Goal: Task Accomplishment & Management: Use online tool/utility

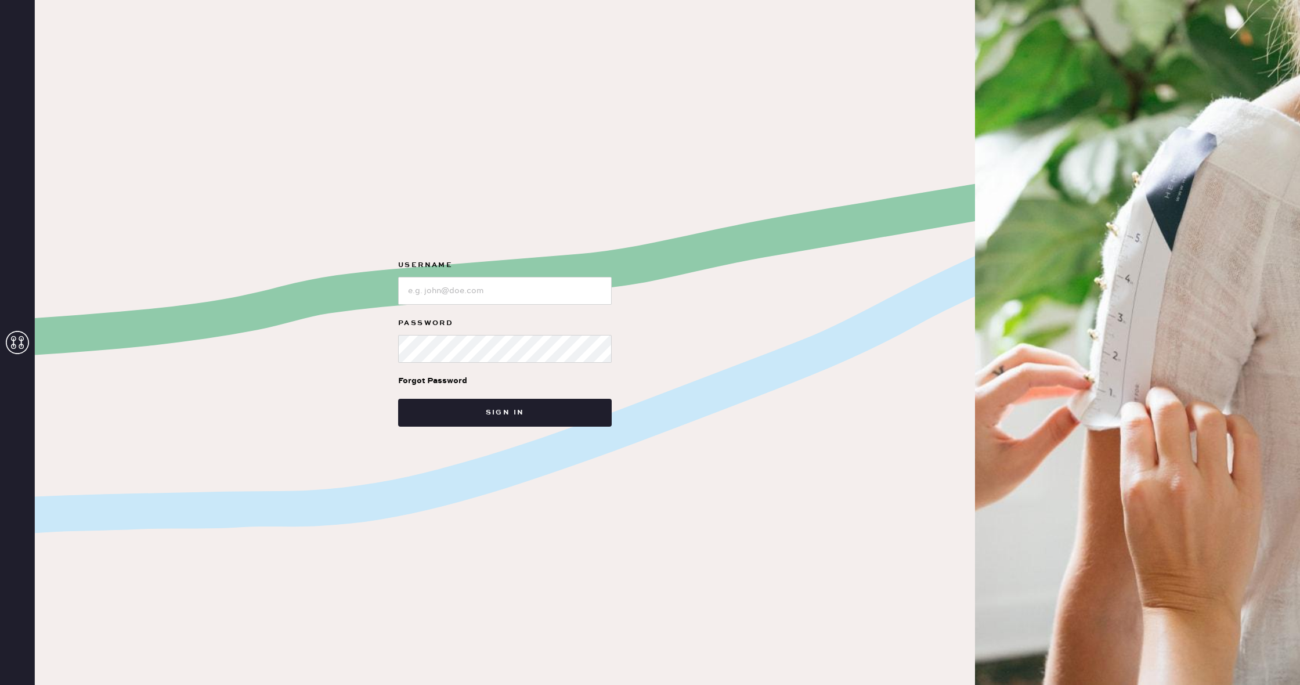
click at [453, 297] on input "loginName" at bounding box center [505, 291] width 214 height 28
type input "reformationcharleston"
drag, startPoint x: 522, startPoint y: 413, endPoint x: 565, endPoint y: 374, distance: 57.1
click at [522, 412] on button "Sign in" at bounding box center [505, 413] width 214 height 28
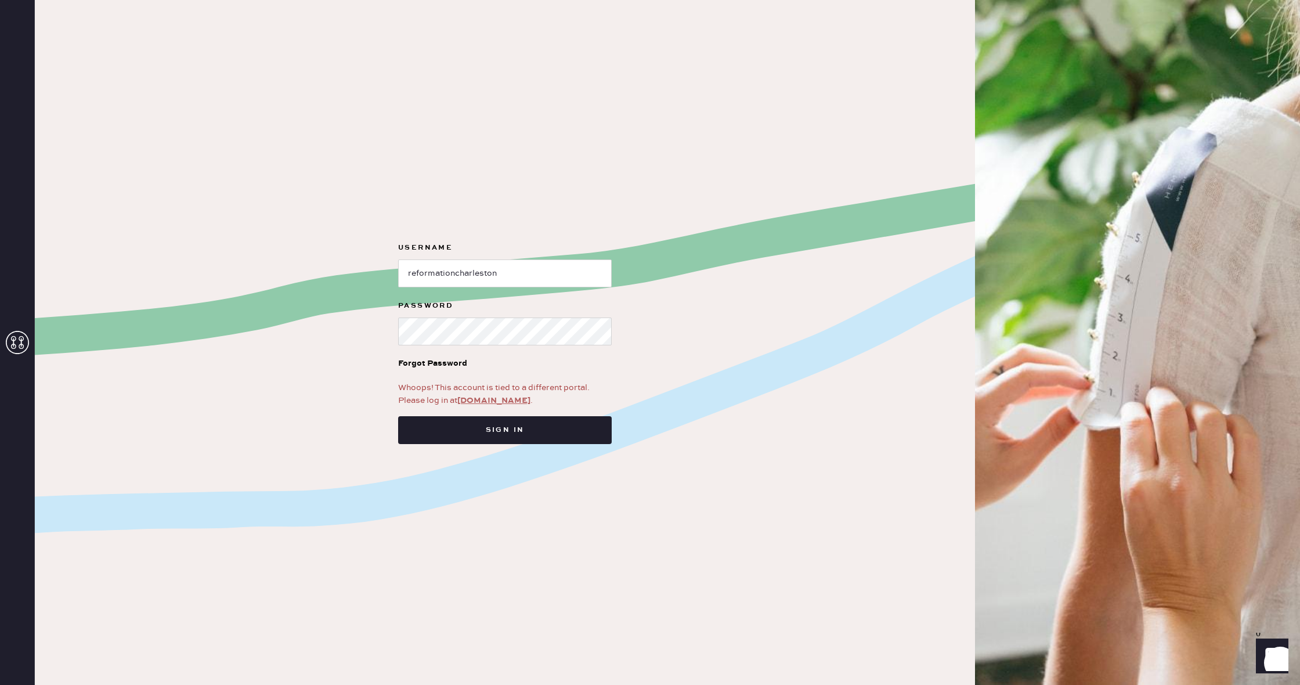
click at [492, 399] on link "app.hemster.co" at bounding box center [493, 400] width 73 height 10
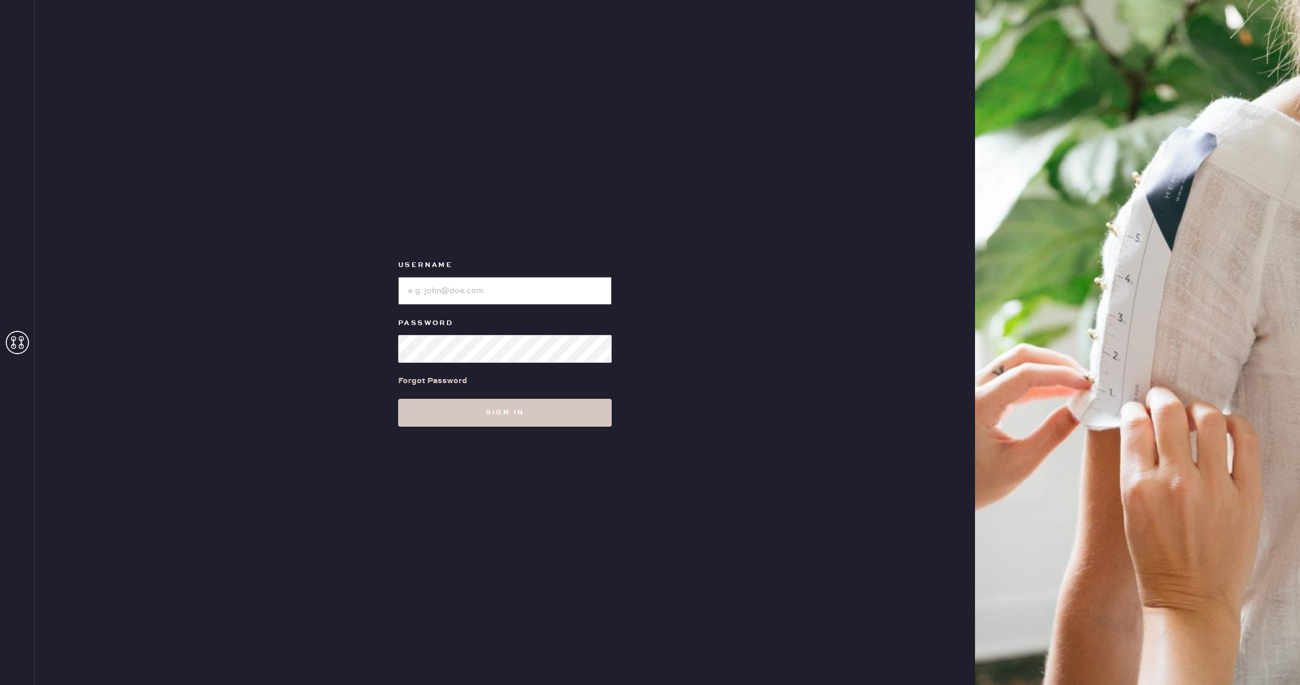
type input "reformationcharleston"
click at [499, 403] on button "Sign in" at bounding box center [505, 413] width 214 height 28
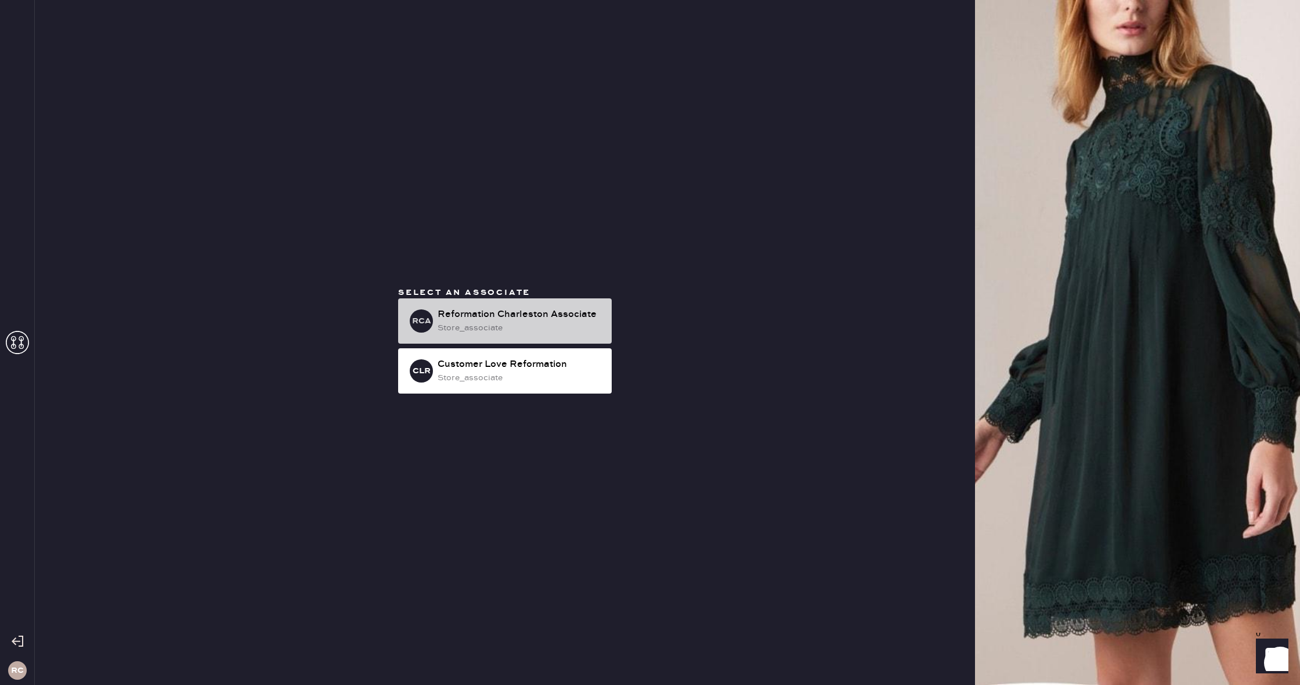
drag, startPoint x: 529, startPoint y: 331, endPoint x: 536, endPoint y: 329, distance: 6.6
click at [529, 331] on div "store_associate" at bounding box center [519, 327] width 165 height 13
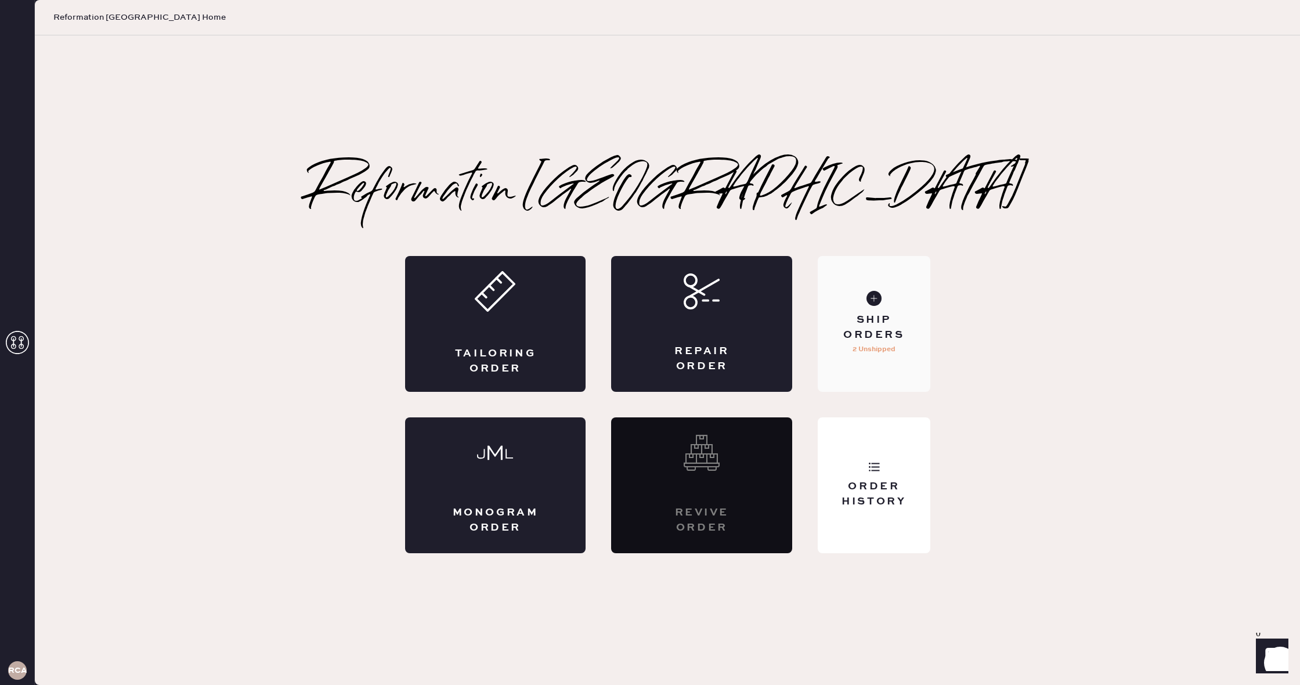
click at [879, 316] on div "Ship Orders" at bounding box center [873, 327] width 93 height 29
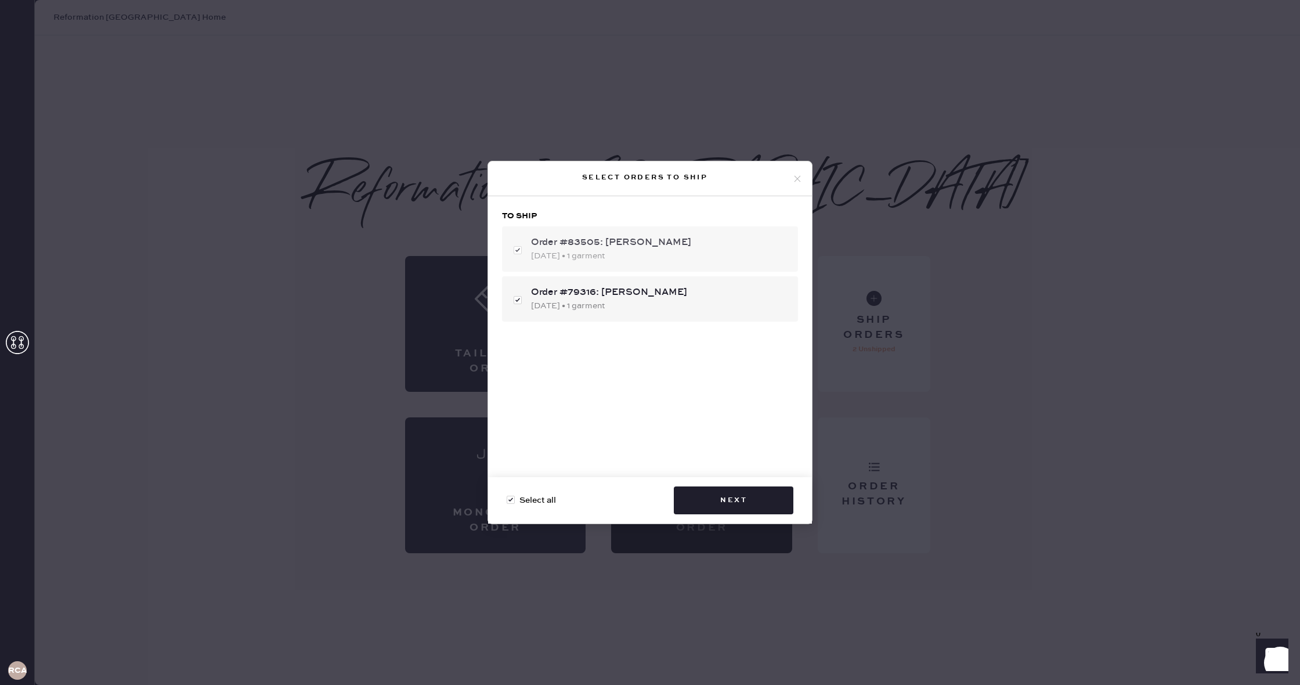
click at [729, 254] on div "[DATE] • 1 garment" at bounding box center [660, 255] width 258 height 13
checkbox input "false"
click at [703, 248] on div "Order #83505: [PERSON_NAME]" at bounding box center [660, 243] width 258 height 14
checkbox input "true"
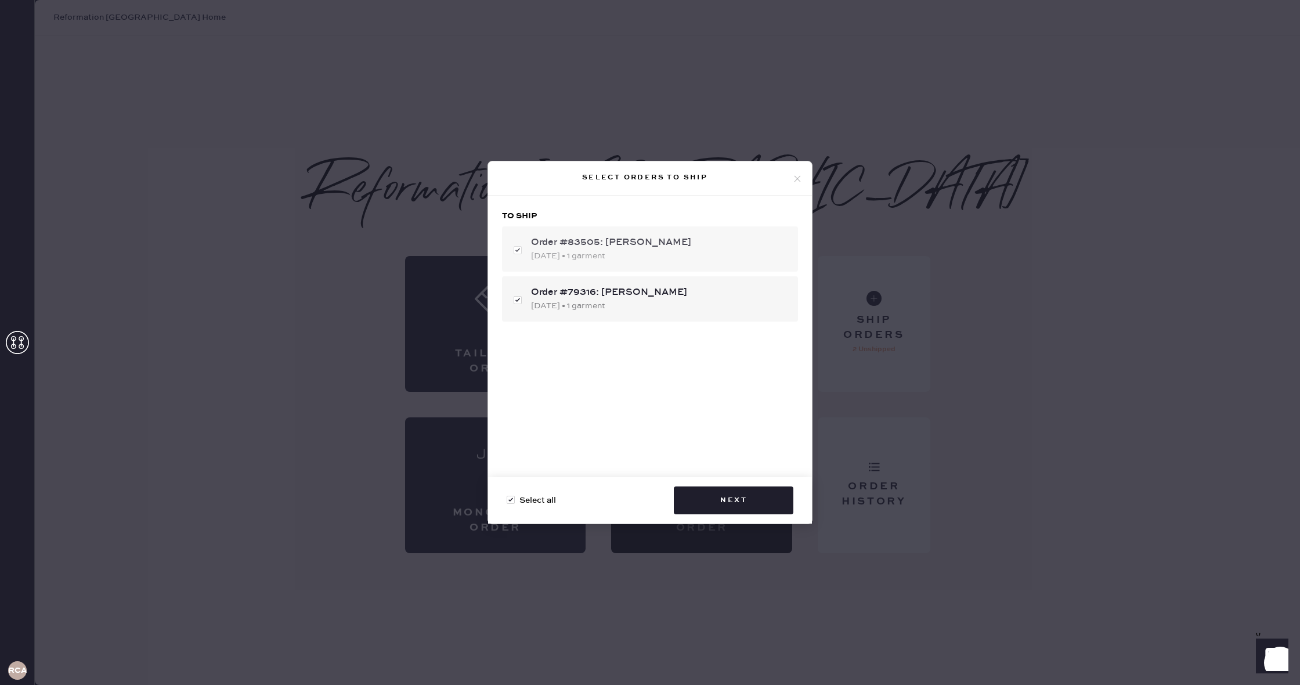
checkbox input "true"
click at [684, 299] on div "[DATE] • 1 garment" at bounding box center [660, 305] width 258 height 13
checkbox input "false"
click at [748, 501] on button "Next" at bounding box center [734, 500] width 120 height 28
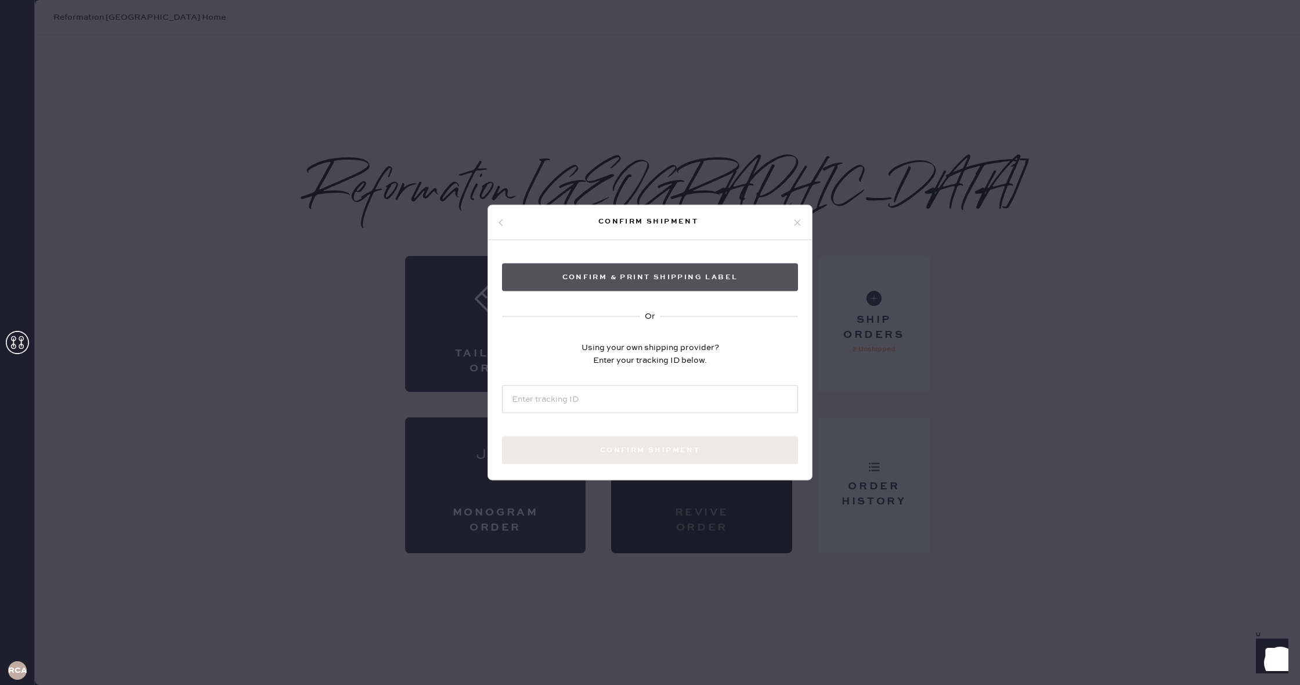
click at [628, 282] on button "Confirm & Print shipping label" at bounding box center [650, 277] width 296 height 28
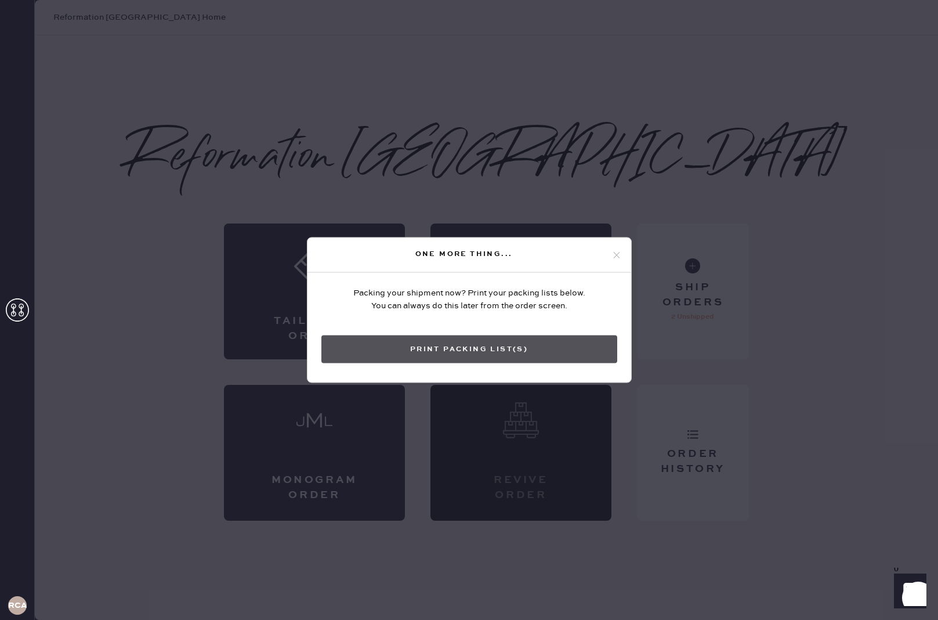
click at [556, 349] on button "Print Packing List(s)" at bounding box center [469, 349] width 296 height 28
